Goal: Information Seeking & Learning: Check status

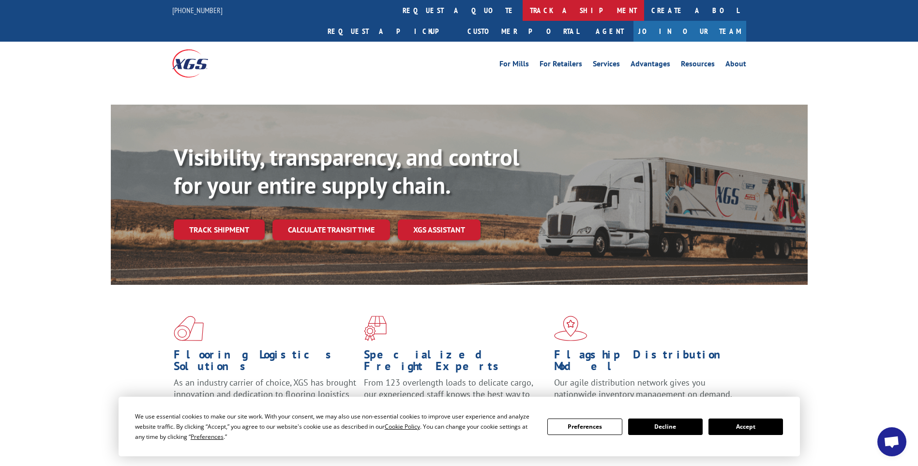
click at [523, 15] on link "track a shipment" at bounding box center [584, 10] width 122 height 21
click at [523, 9] on link "track a shipment" at bounding box center [584, 10] width 122 height 21
click at [742, 425] on button "Accept" at bounding box center [746, 426] width 75 height 16
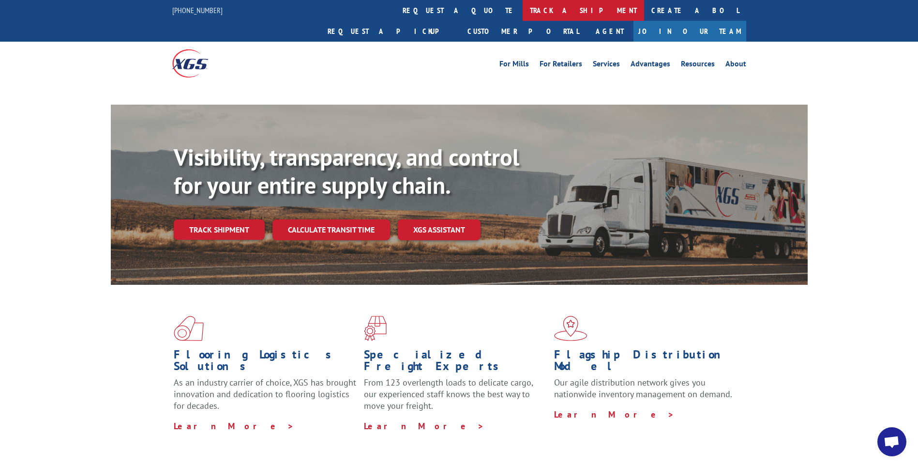
click at [523, 9] on link "track a shipment" at bounding box center [584, 10] width 122 height 21
click at [523, 15] on link "track a shipment" at bounding box center [584, 10] width 122 height 21
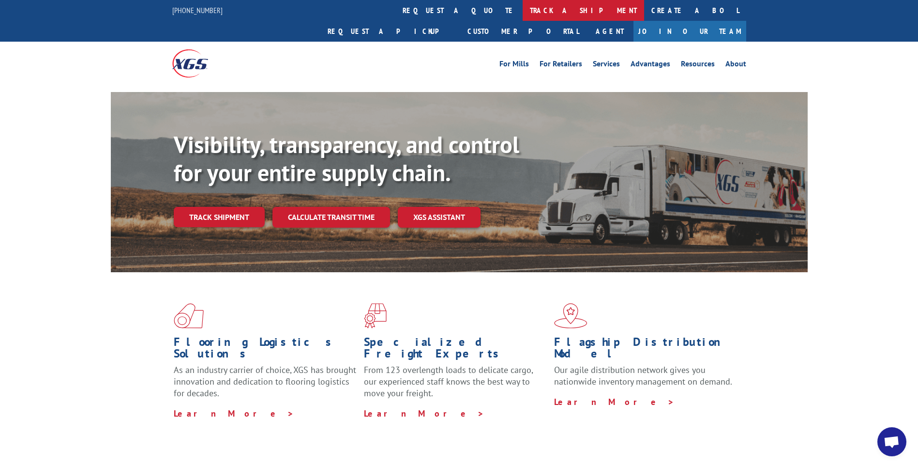
click at [523, 11] on link "track a shipment" at bounding box center [584, 10] width 122 height 21
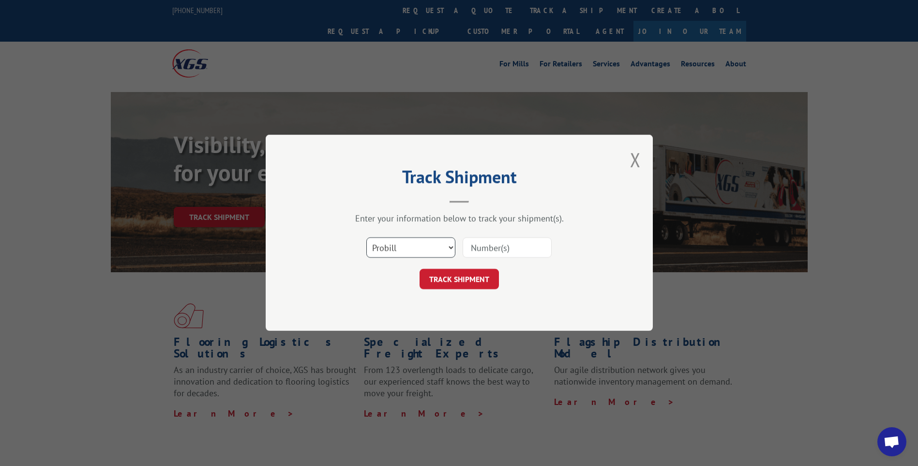
click at [408, 249] on select "Select category... Probill BOL PO" at bounding box center [410, 248] width 89 height 20
select select "bol"
click at [366, 238] on select "Select category... Probill BOL PO" at bounding box center [410, 248] width 89 height 20
paste input "2855576"
type input "2855576"
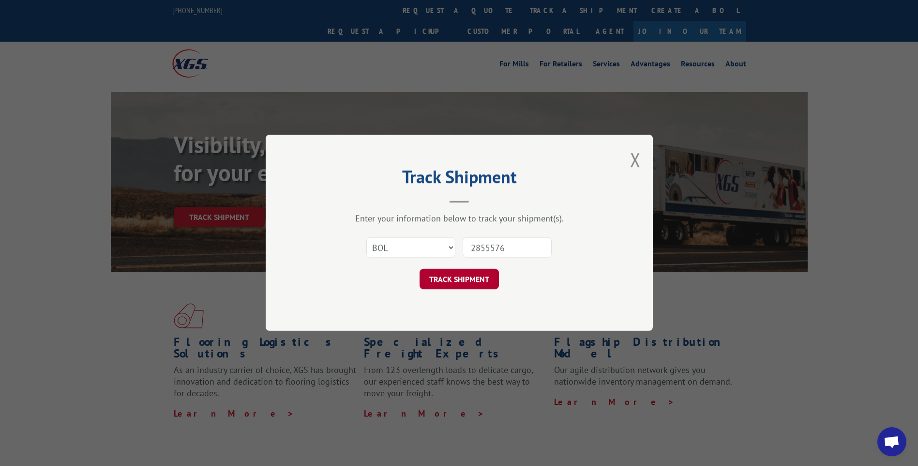
click at [484, 281] on button "TRACK SHIPMENT" at bounding box center [459, 279] width 79 height 20
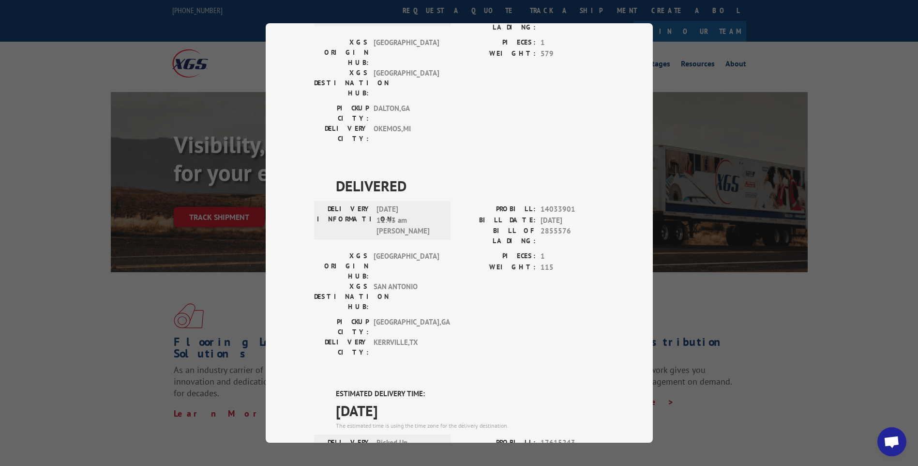
scroll to position [335, 0]
